Goal: Task Accomplishment & Management: Use online tool/utility

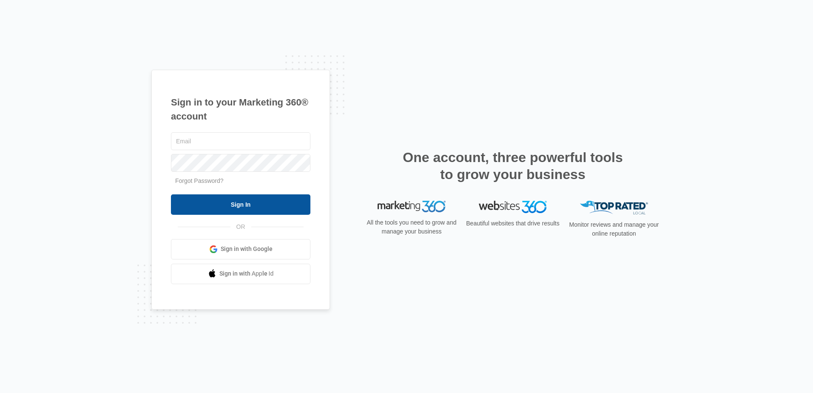
type input "[EMAIL_ADDRESS][DOMAIN_NAME]"
click at [219, 205] on input "Sign In" at bounding box center [241, 204] width 140 height 20
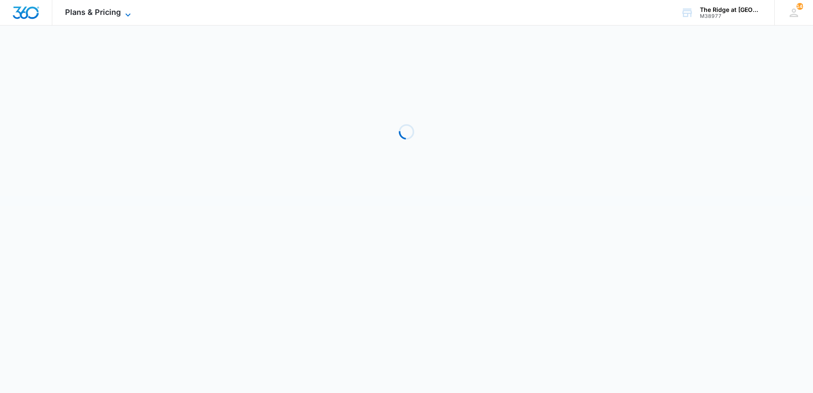
click at [106, 11] on span "Plans & Pricing" at bounding box center [93, 12] width 56 height 9
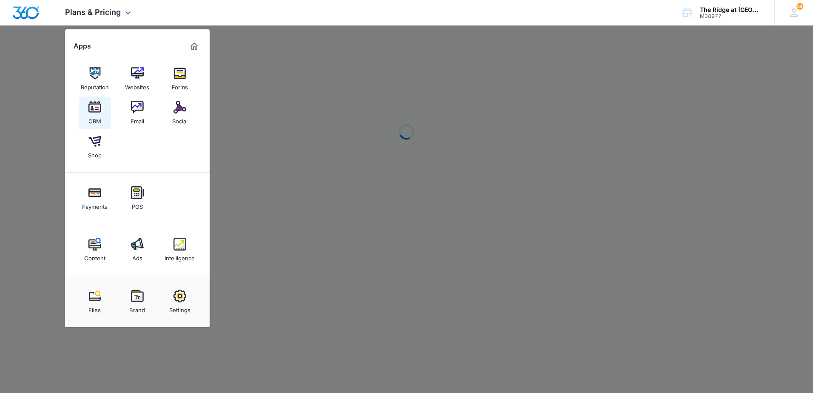
click at [97, 110] on img at bounding box center [94, 107] width 13 height 13
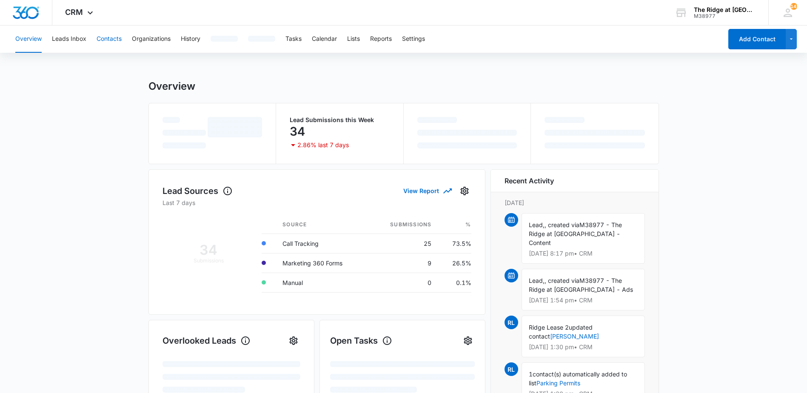
click at [112, 44] on button "Contacts" at bounding box center [109, 39] width 25 height 27
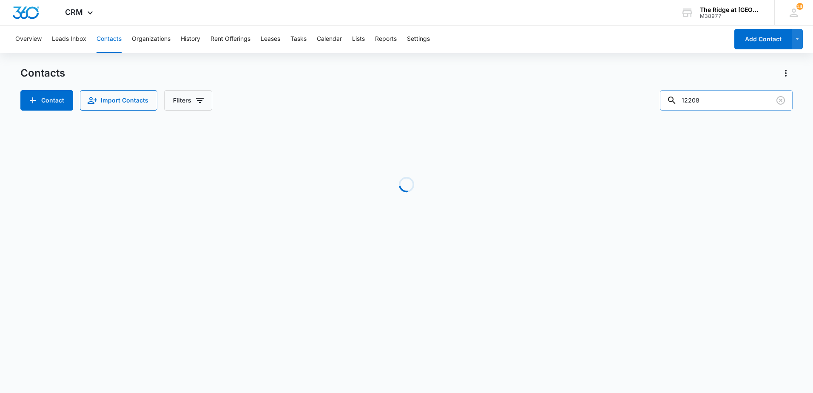
click at [737, 105] on input "12208" at bounding box center [726, 100] width 133 height 20
